Goal: Task Accomplishment & Management: Use online tool/utility

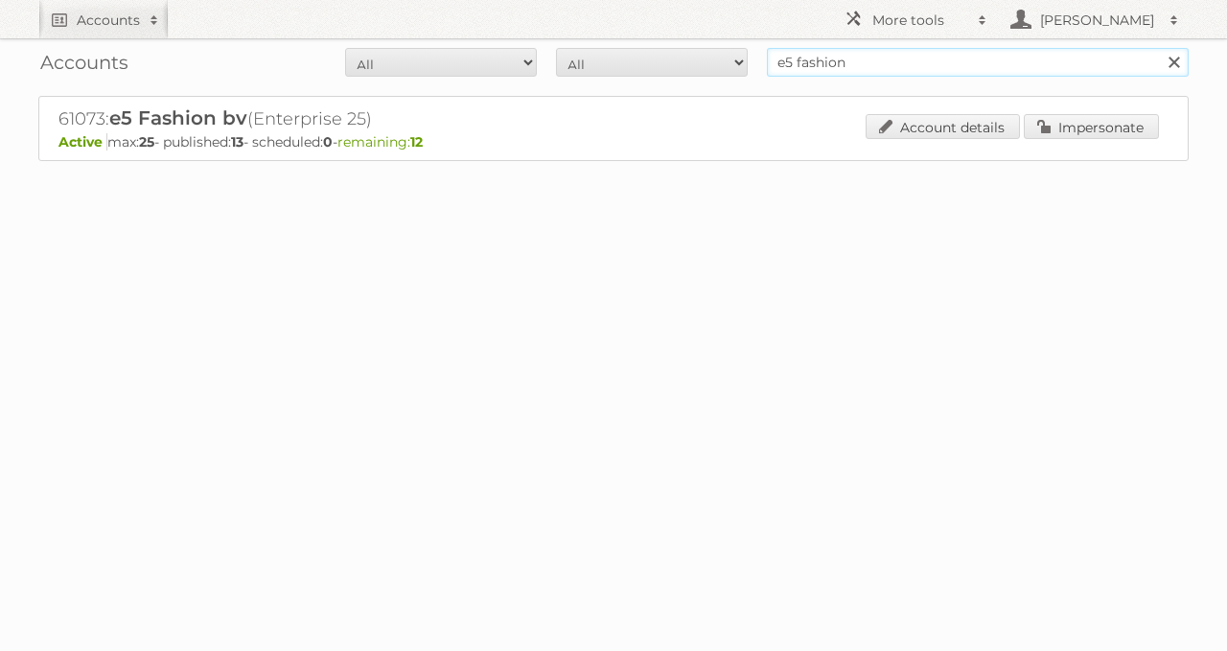
drag, startPoint x: 747, startPoint y: 66, endPoint x: 685, endPoint y: 83, distance: 64.7
click at [698, 78] on div "Accounts All Active Expired Pending All Paid Trials Self service e5 fashion Sea…" at bounding box center [613, 62] width 1151 height 48
type input "delhaize"
click at [1159, 48] on input "Search" at bounding box center [1173, 62] width 29 height 29
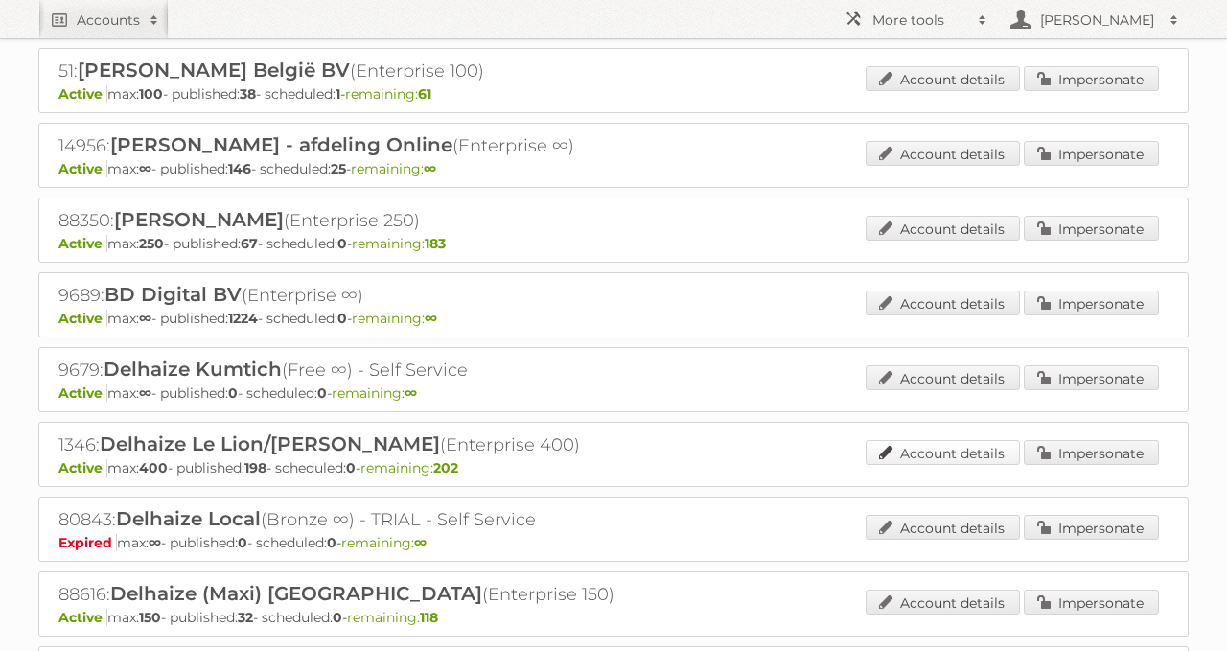
scroll to position [273, 0]
click at [1075, 439] on link "Impersonate" at bounding box center [1091, 451] width 135 height 25
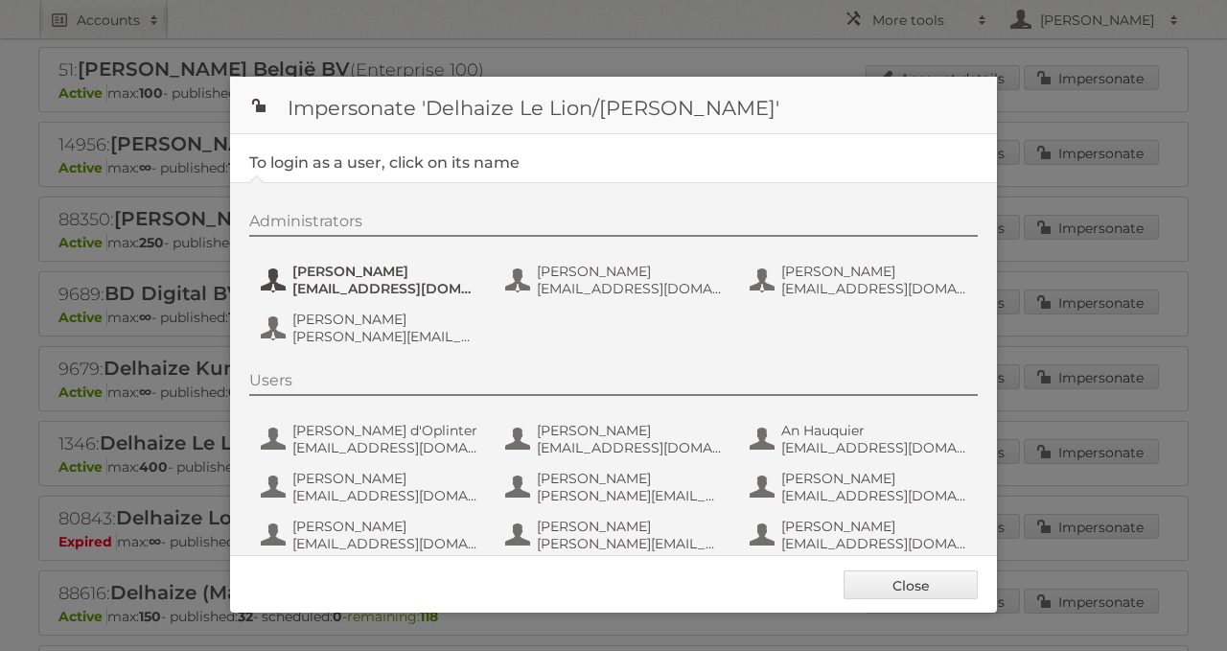
click at [368, 275] on span "[PERSON_NAME]" at bounding box center [385, 271] width 186 height 17
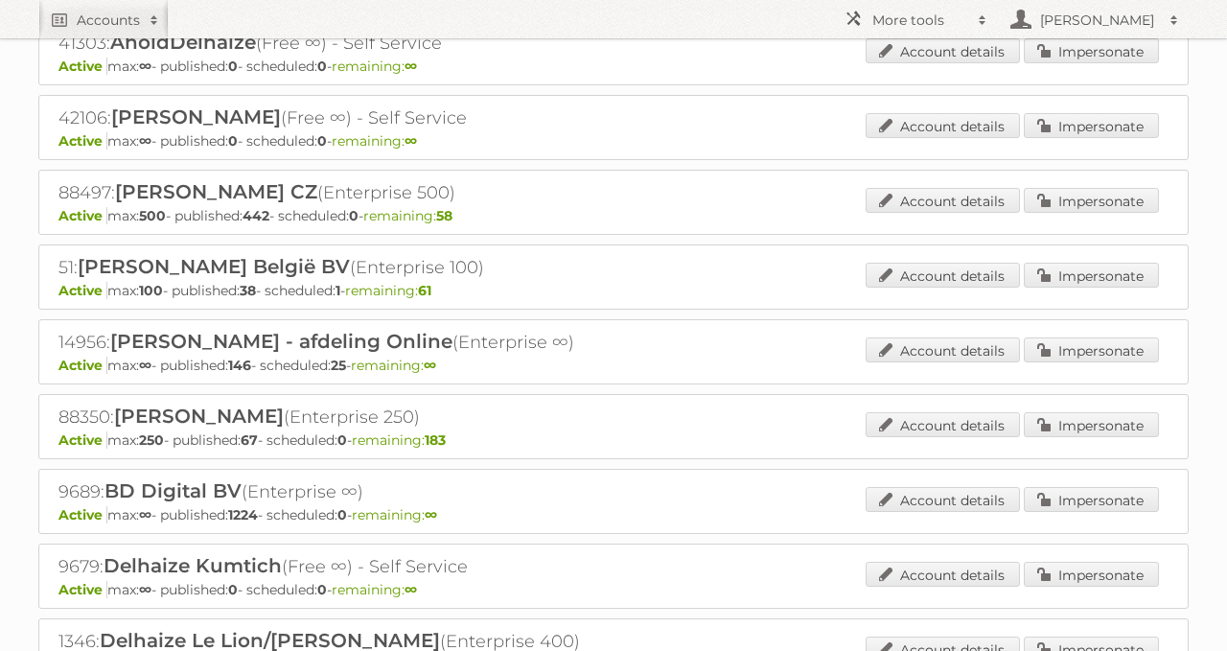
scroll to position [0, 0]
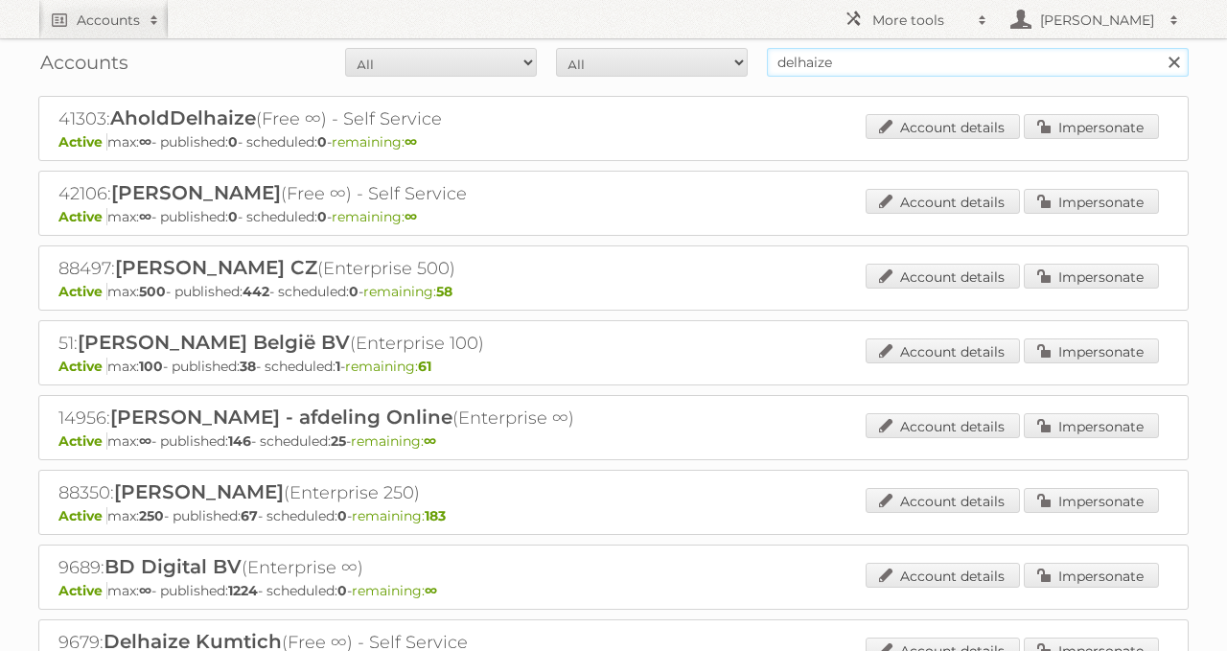
drag, startPoint x: 836, startPoint y: 65, endPoint x: 695, endPoint y: 65, distance: 141.0
click at [722, 65] on form "All Active Expired Pending All Paid Trials Self service delhaize Search" at bounding box center [613, 62] width 1151 height 29
type input "sligro"
click at [1159, 48] on input "Search" at bounding box center [1173, 62] width 29 height 29
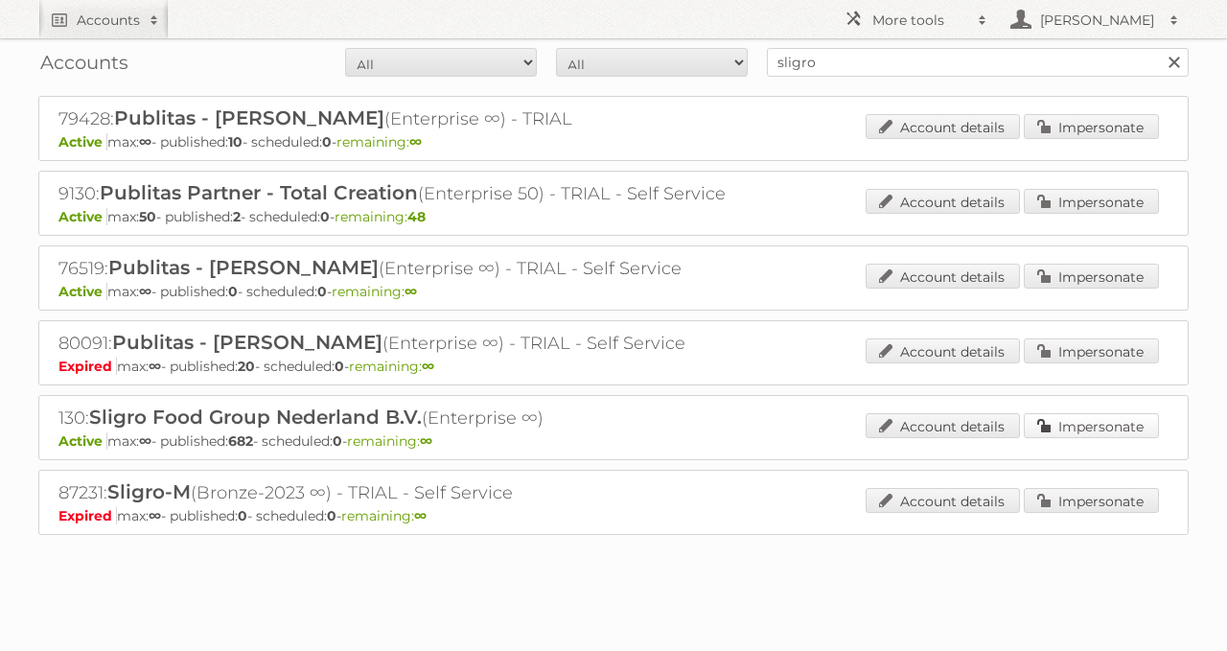
click at [1084, 417] on link "Impersonate" at bounding box center [1091, 425] width 135 height 25
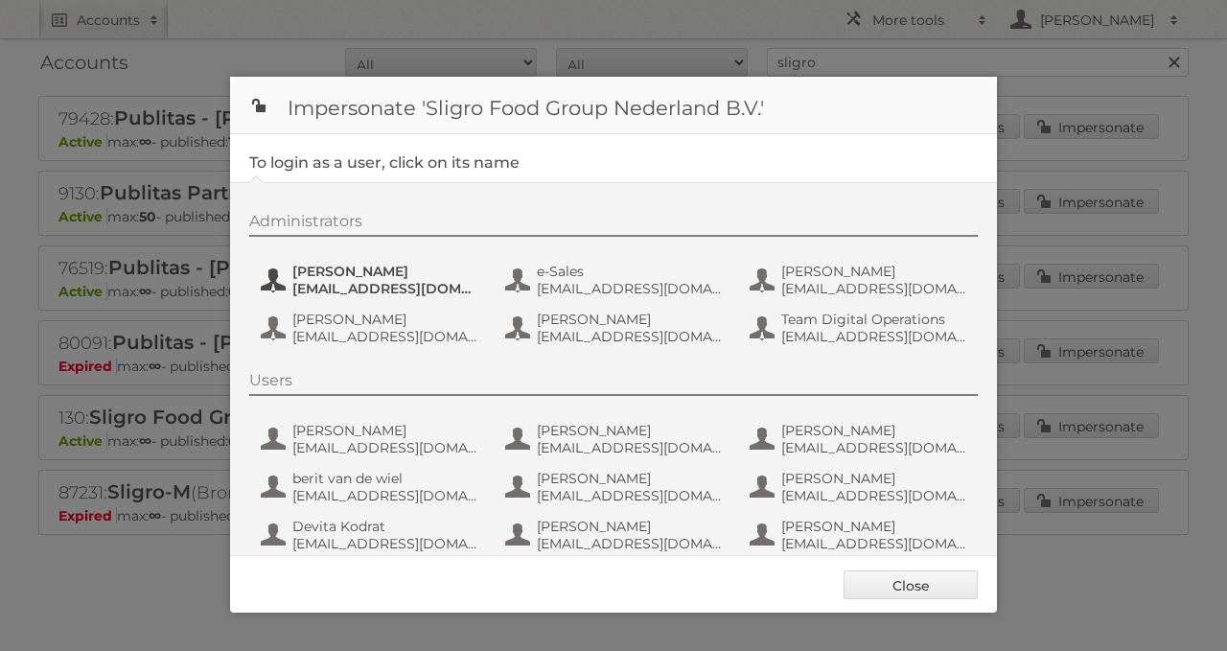
click at [379, 281] on span "dvaneijk@sligro.nl" at bounding box center [385, 288] width 186 height 17
